Goal: Information Seeking & Learning: Learn about a topic

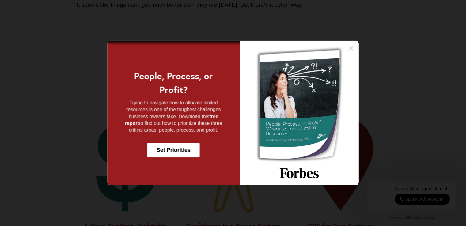
scroll to position [327, 0]
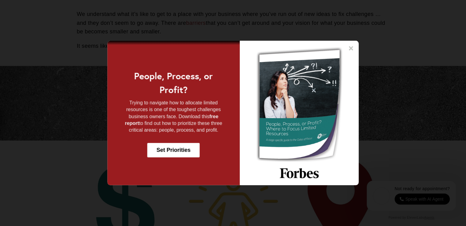
click at [353, 48] on icon at bounding box center [351, 48] width 6 height 6
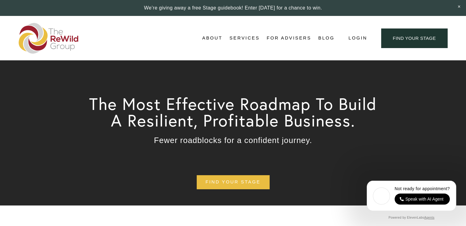
scroll to position [204, 0]
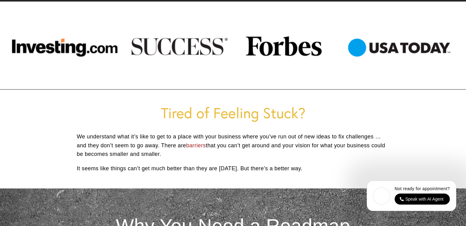
click at [177, 48] on div at bounding box center [233, 46] width 466 height 50
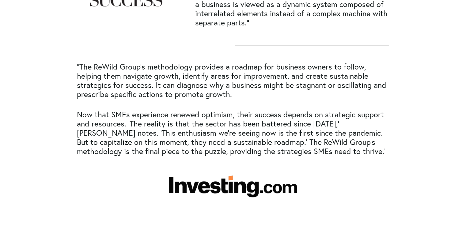
scroll to position [368, 0]
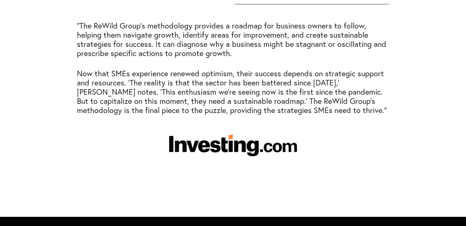
click at [249, 144] on div at bounding box center [233, 146] width 128 height 22
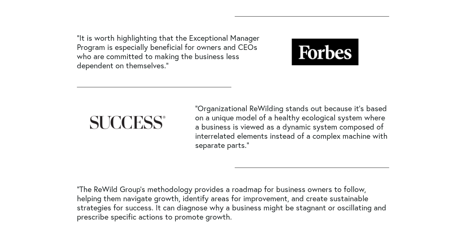
click at [326, 54] on div at bounding box center [326, 52] width 76 height 27
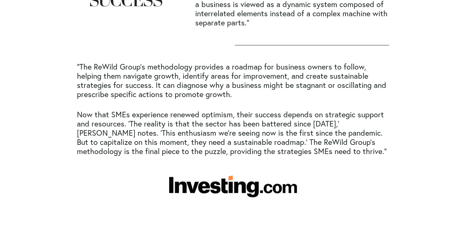
scroll to position [163, 0]
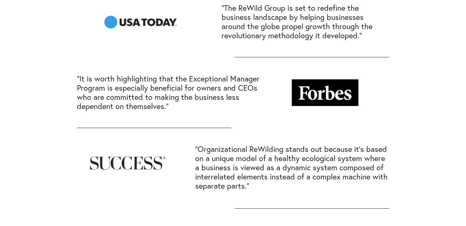
click at [157, 23] on div at bounding box center [141, 22] width 76 height 14
